Goal: Register for event/course

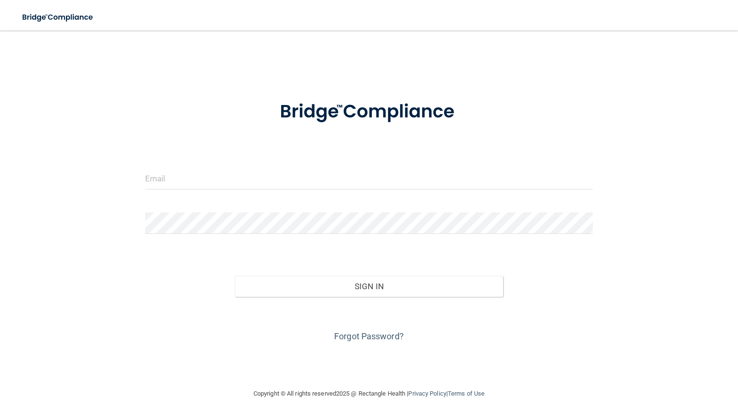
click at [262, 167] on form "Invalid email/password. You don't have permission to access that page. Sign In …" at bounding box center [369, 216] width 448 height 257
click at [261, 177] on input "email" at bounding box center [369, 178] width 448 height 21
type input "[EMAIL_ADDRESS][DOMAIN_NAME]"
click at [235, 276] on button "Sign In" at bounding box center [369, 286] width 269 height 21
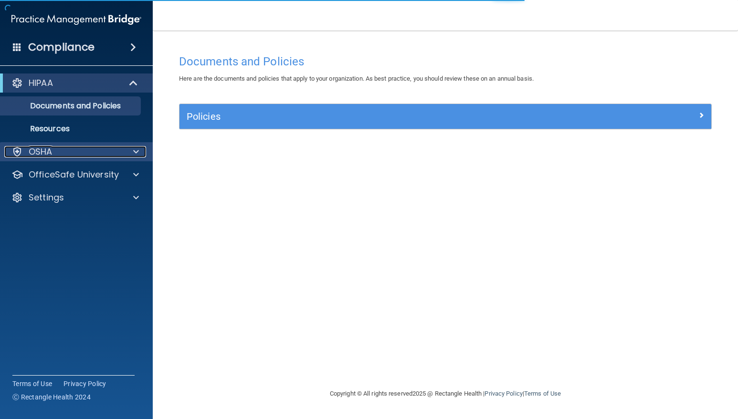
click at [123, 151] on div at bounding box center [135, 151] width 24 height 11
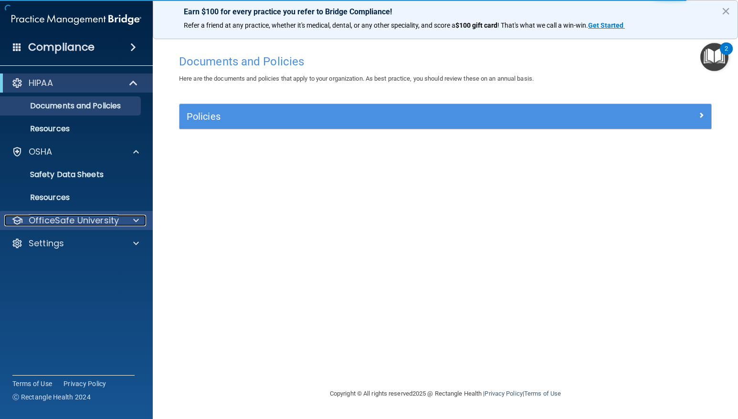
click at [139, 219] on div at bounding box center [135, 220] width 24 height 11
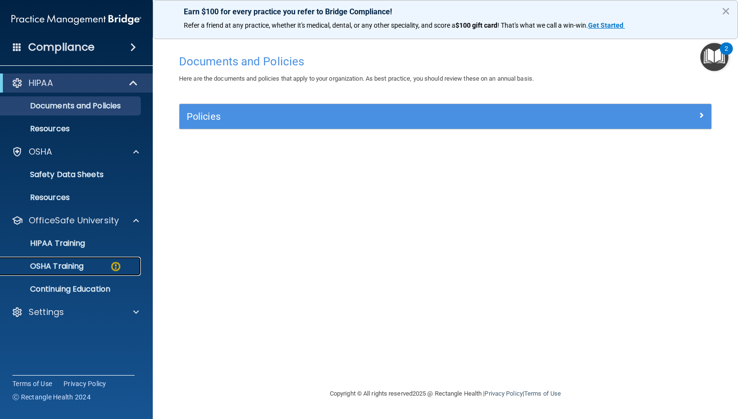
click at [81, 266] on p "OSHA Training" at bounding box center [44, 267] width 77 height 10
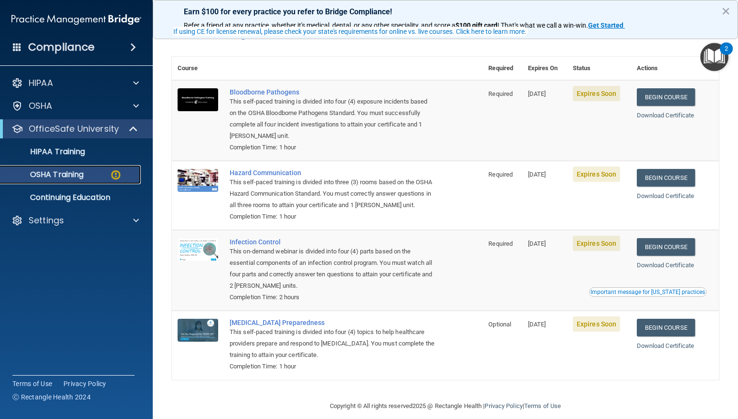
scroll to position [30, 0]
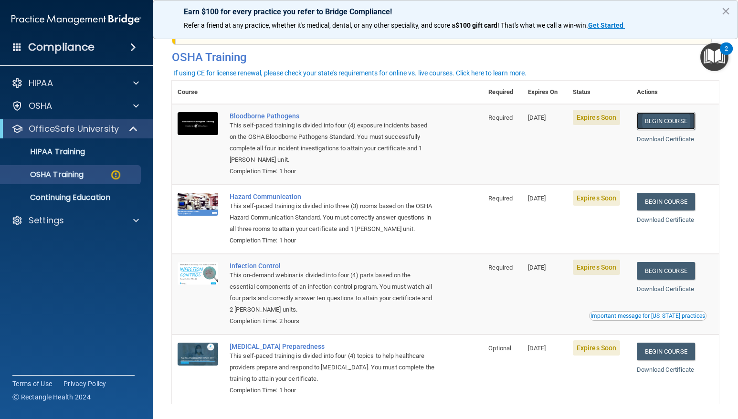
click at [669, 121] on link "Begin Course" at bounding box center [666, 121] width 58 height 18
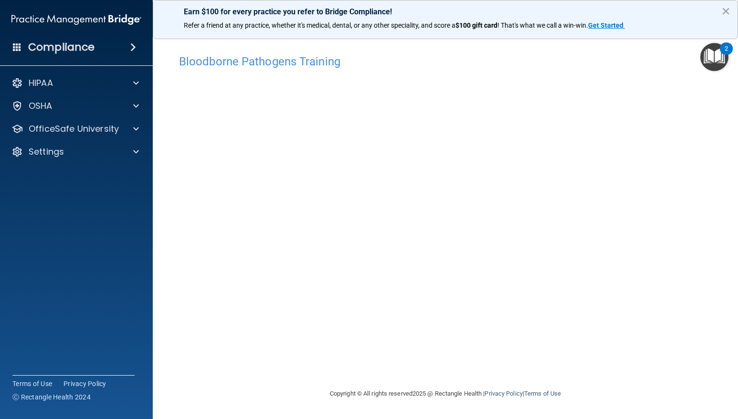
click at [560, 375] on div "Bloodborne Pathogens Training This course doesn’t expire until [DATE]. Are you …" at bounding box center [445, 219] width 547 height 338
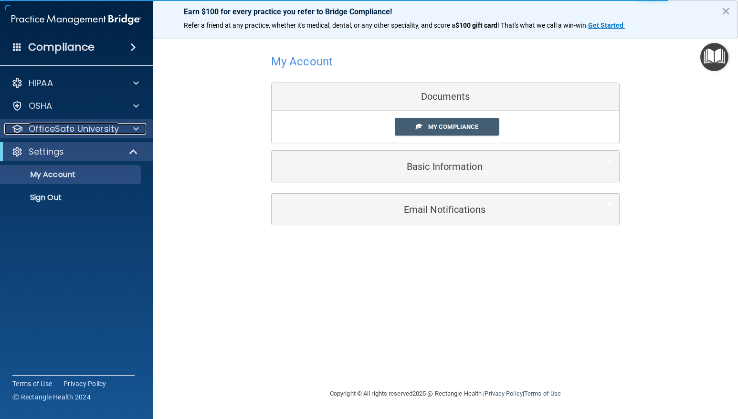
click at [140, 127] on div at bounding box center [135, 128] width 24 height 11
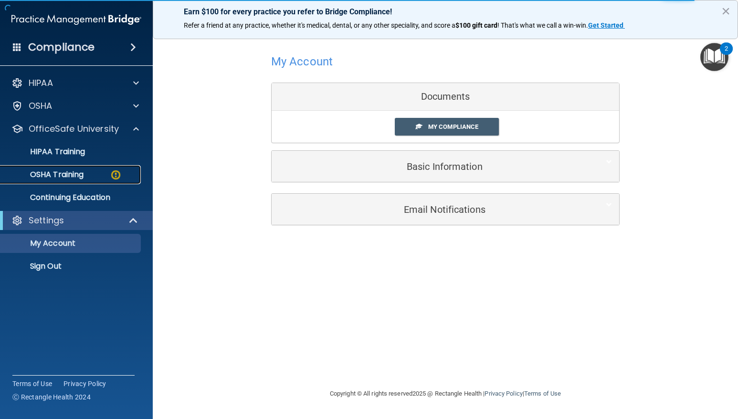
click at [76, 178] on p "OSHA Training" at bounding box center [44, 175] width 77 height 10
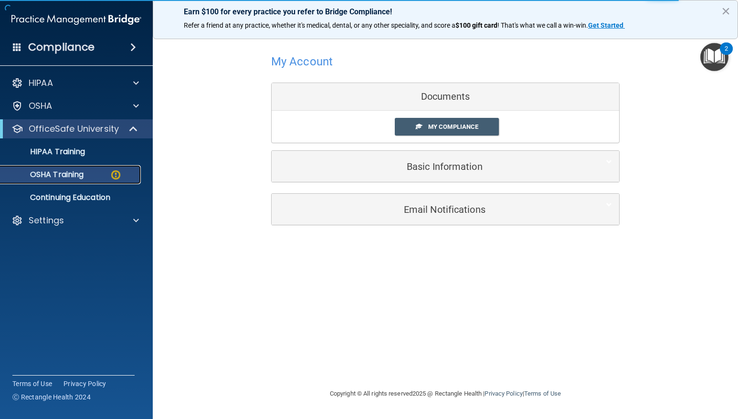
click at [54, 174] on p "OSHA Training" at bounding box center [44, 175] width 77 height 10
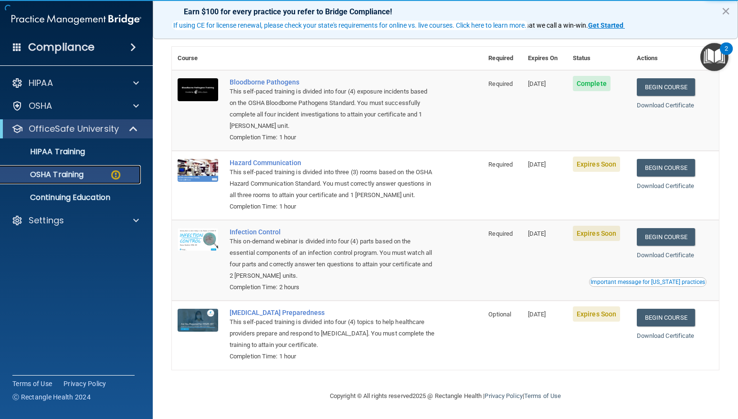
scroll to position [77, 0]
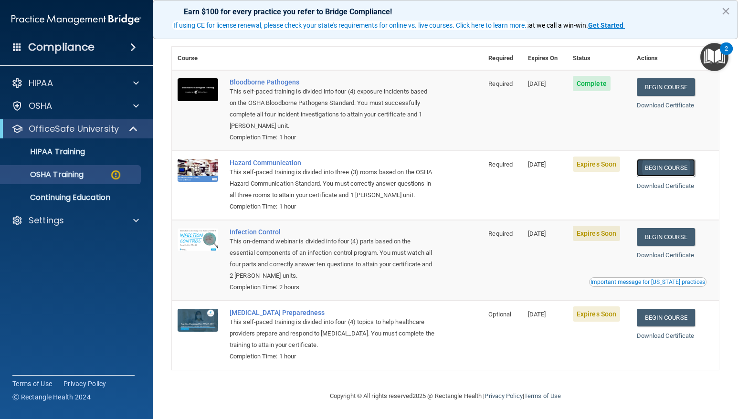
click at [658, 159] on link "Begin Course" at bounding box center [666, 168] width 58 height 18
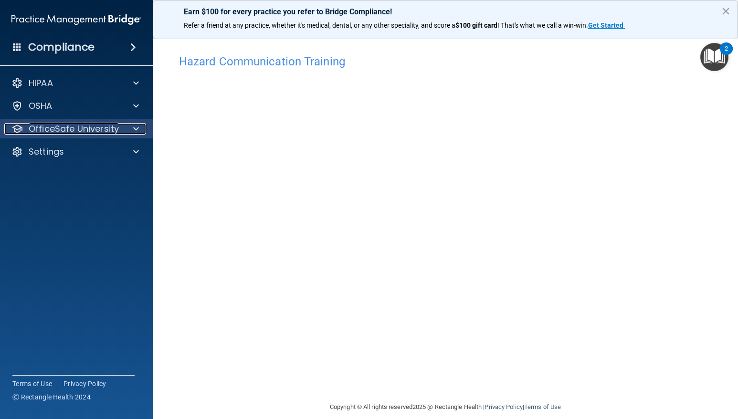
click at [137, 127] on span at bounding box center [136, 128] width 6 height 11
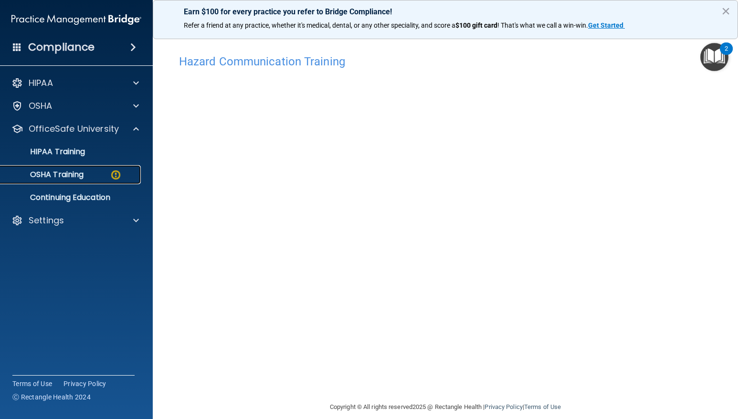
click at [96, 172] on div "OSHA Training" at bounding box center [71, 175] width 130 height 10
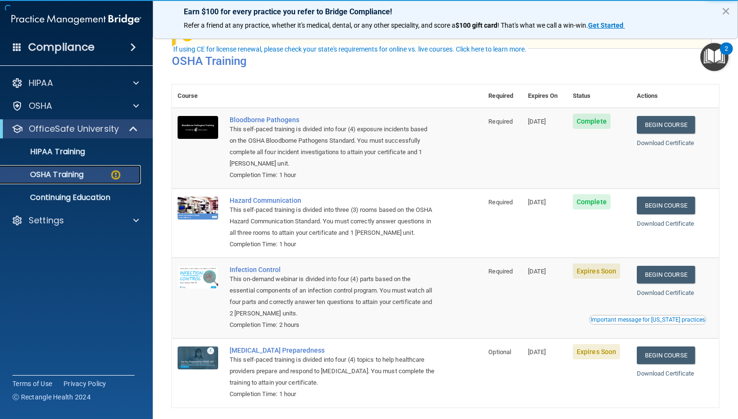
scroll to position [77, 0]
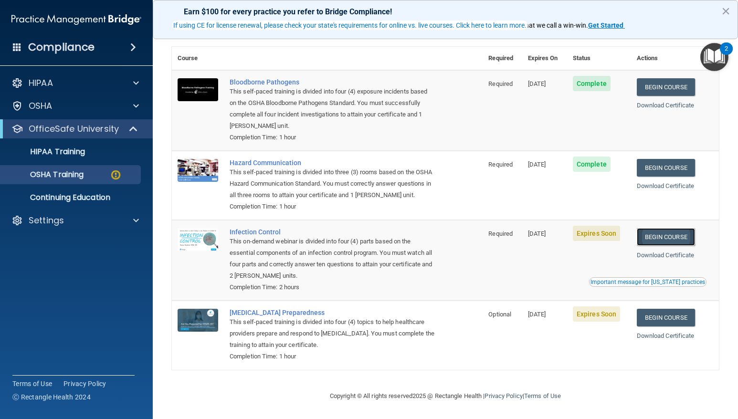
click at [658, 237] on link "Begin Course" at bounding box center [666, 237] width 58 height 18
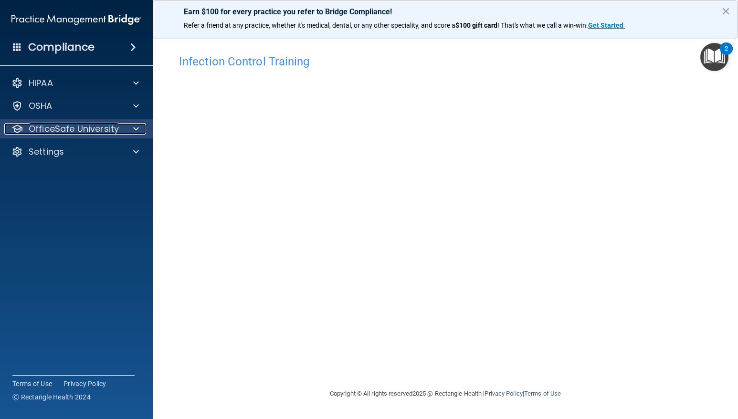
click at [136, 126] on span at bounding box center [136, 128] width 6 height 11
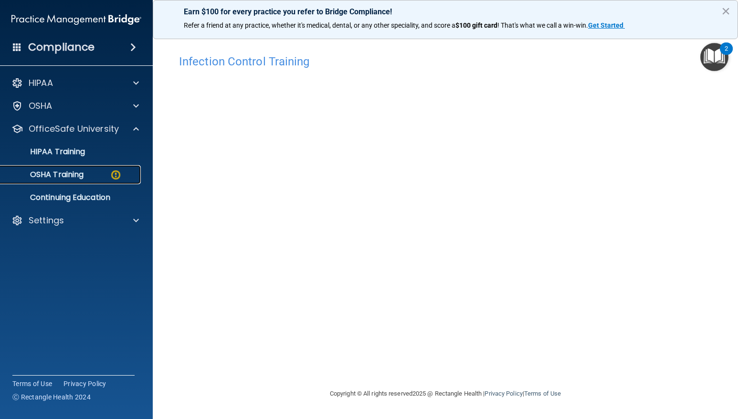
click at [87, 179] on div "OSHA Training" at bounding box center [71, 175] width 130 height 10
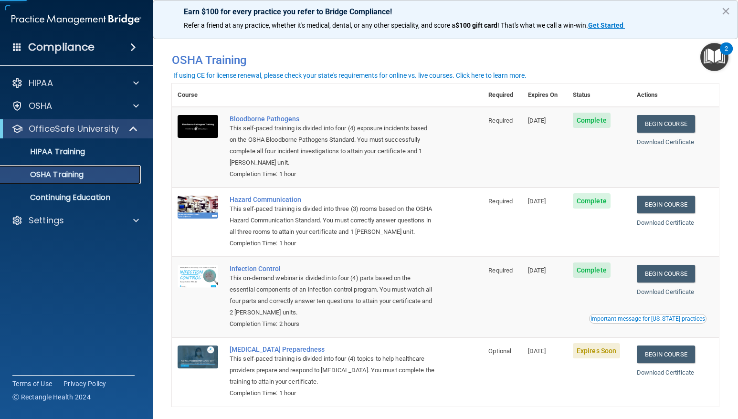
scroll to position [51, 0]
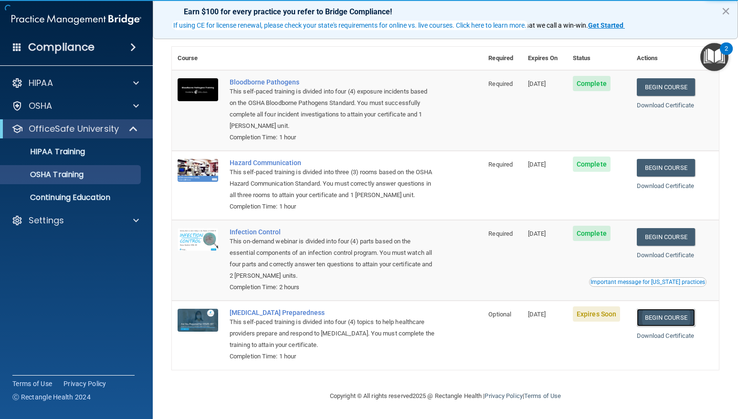
click at [669, 318] on link "Begin Course" at bounding box center [666, 318] width 58 height 18
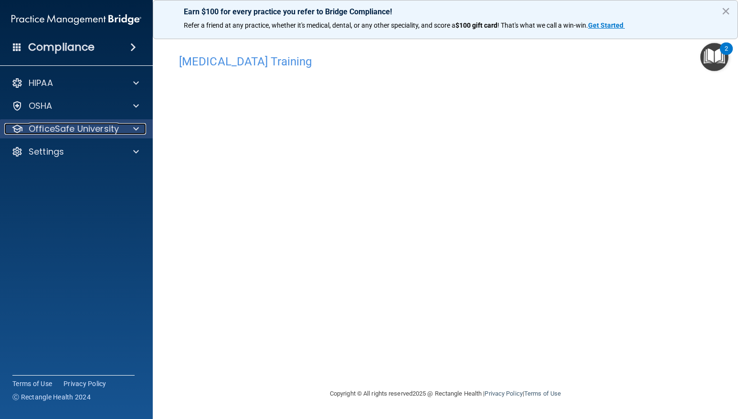
click at [137, 127] on span at bounding box center [136, 128] width 6 height 11
click at [139, 127] on div at bounding box center [135, 128] width 24 height 11
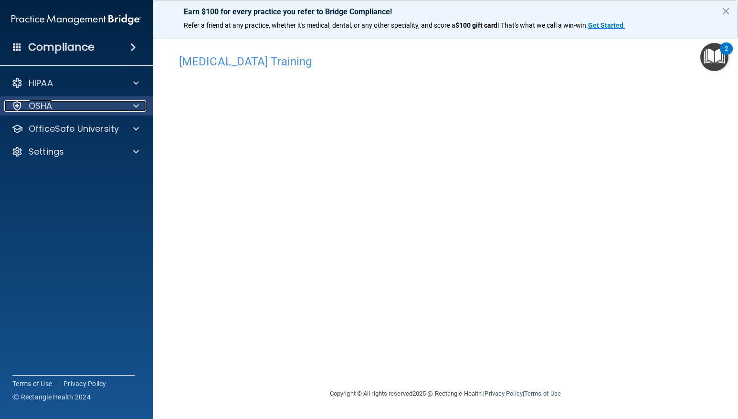
click at [137, 110] on span at bounding box center [136, 105] width 6 height 11
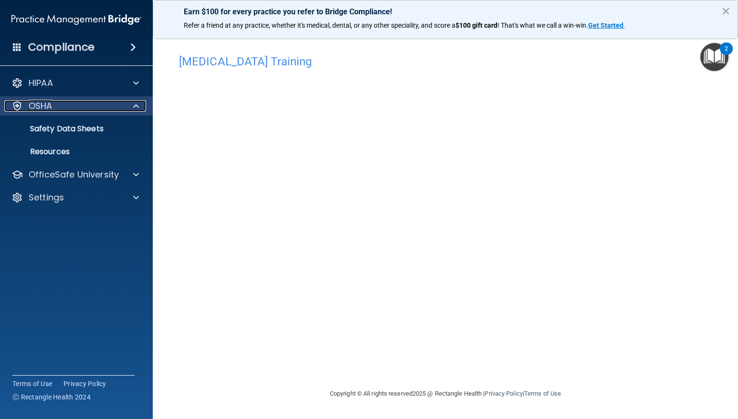
click at [137, 110] on span at bounding box center [136, 105] width 6 height 11
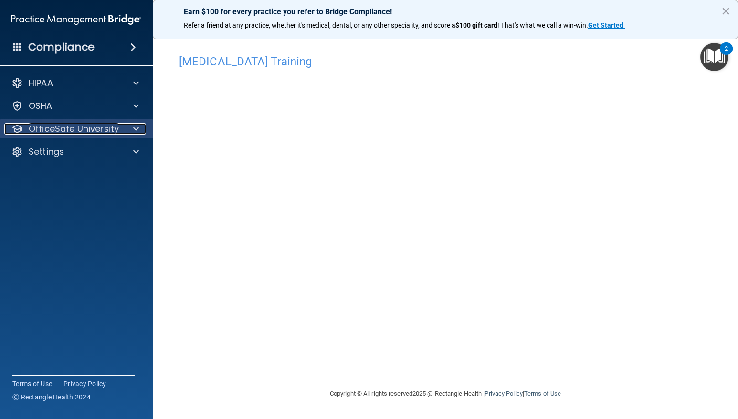
click at [138, 130] on span at bounding box center [136, 128] width 6 height 11
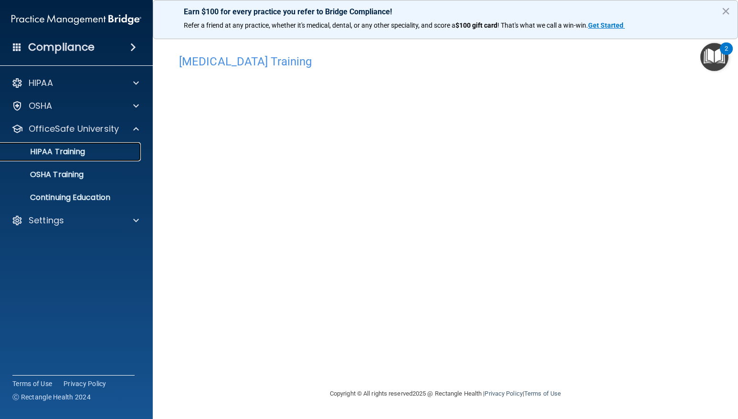
click at [84, 150] on p "HIPAA Training" at bounding box center [45, 152] width 79 height 10
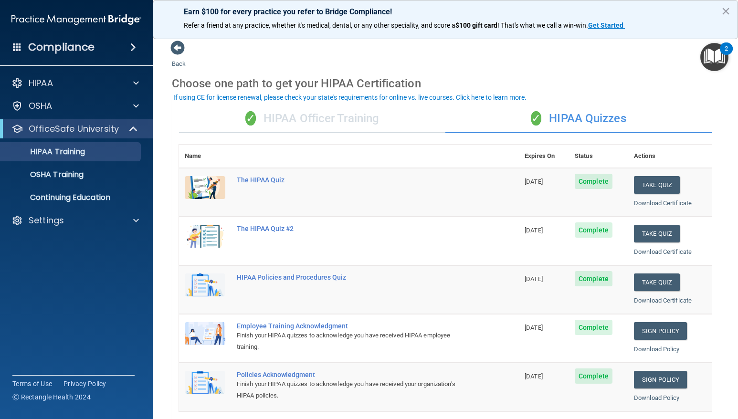
click at [169, 43] on main "Back Choose one path to get your HIPAA Certification ✓ HIPAA Officer Training ✓…" at bounding box center [445, 225] width 585 height 388
click at [175, 48] on span at bounding box center [177, 48] width 14 height 14
